Goal: Use online tool/utility: Utilize a website feature to perform a specific function

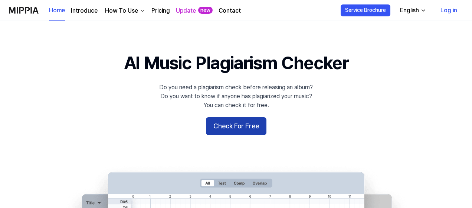
click at [222, 135] on button "Check For Free" at bounding box center [236, 126] width 61 height 18
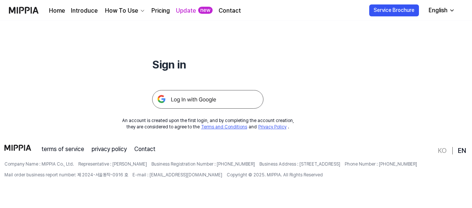
scroll to position [111, 0]
click at [208, 100] on img at bounding box center [207, 99] width 111 height 19
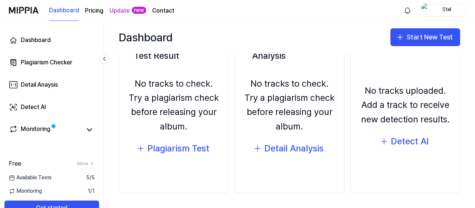
scroll to position [149, 34]
click at [397, 148] on div "Detect AI" at bounding box center [410, 141] width 38 height 14
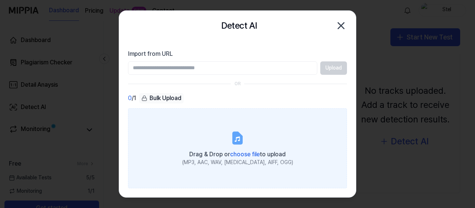
click at [242, 157] on span "choose file" at bounding box center [245, 153] width 30 height 7
click at [0, 0] on input "Drag & Drop or choose file to upload (MP3, AAC, WAV, [MEDICAL_DATA], AIFF, OGG)" at bounding box center [0, 0] width 0 height 0
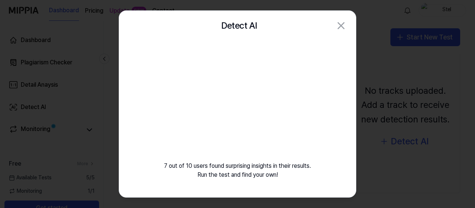
scroll to position [0, 0]
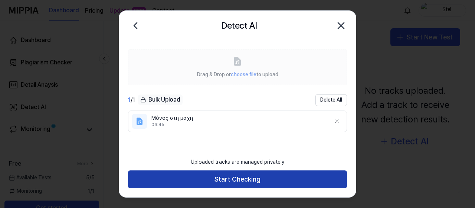
click at [244, 173] on button "Start Checking" at bounding box center [237, 179] width 219 height 18
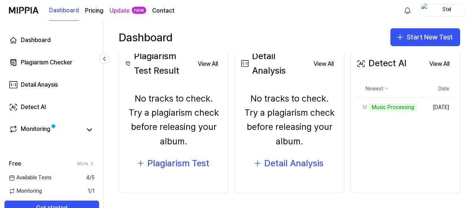
scroll to position [148, 81]
click at [94, 134] on icon at bounding box center [89, 129] width 9 height 9
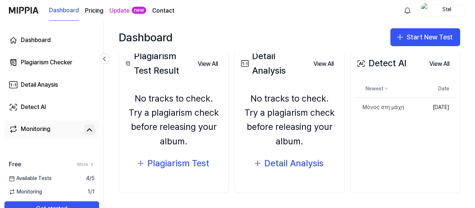
click at [94, 134] on icon at bounding box center [89, 129] width 9 height 9
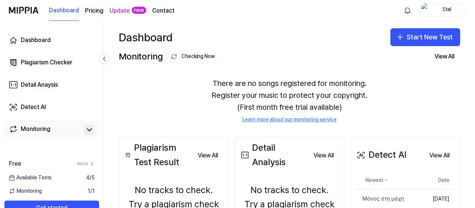
scroll to position [0, 62]
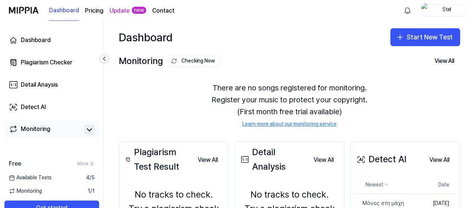
click at [108, 62] on icon at bounding box center [104, 58] width 7 height 7
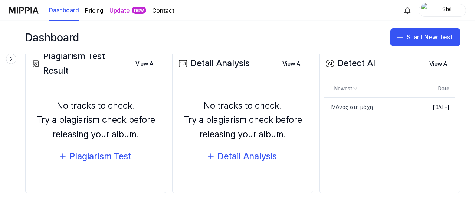
scroll to position [0, 0]
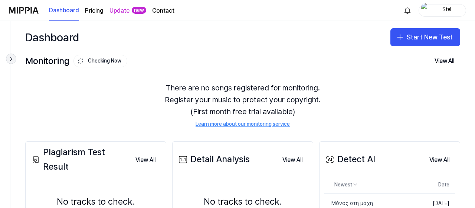
click at [15, 62] on icon at bounding box center [10, 58] width 7 height 7
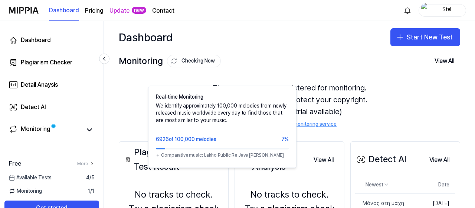
scroll to position [148, 0]
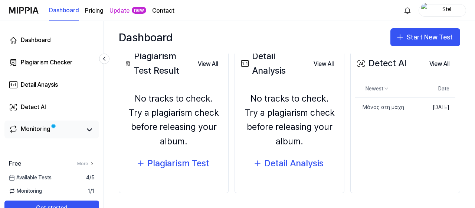
click at [95, 135] on div "Monitoring" at bounding box center [52, 129] width 86 height 10
click at [94, 134] on icon at bounding box center [89, 129] width 9 height 9
click at [108, 62] on icon at bounding box center [104, 58] width 7 height 7
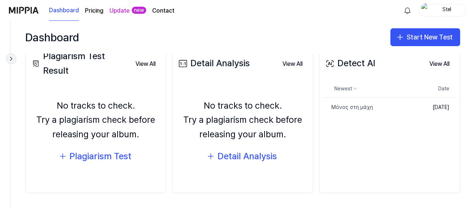
click at [15, 62] on icon at bounding box center [10, 58] width 7 height 7
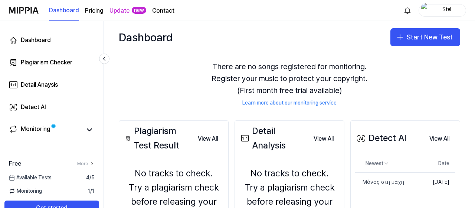
scroll to position [0, 0]
